Goal: Go to known website: Access a specific website the user already knows

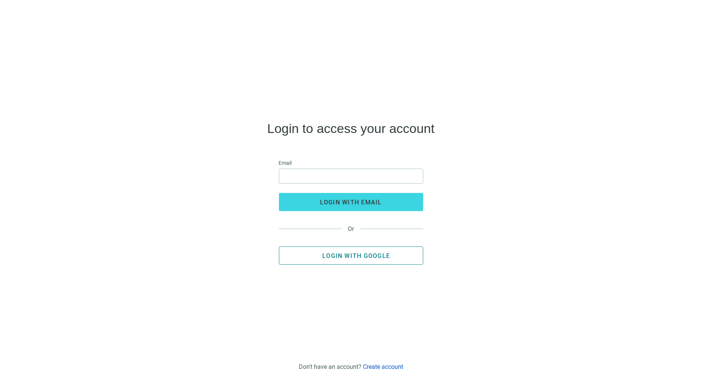
click at [377, 256] on span "Login with Google" at bounding box center [356, 255] width 68 height 7
